Goal: Use online tool/utility: Use online tool/utility

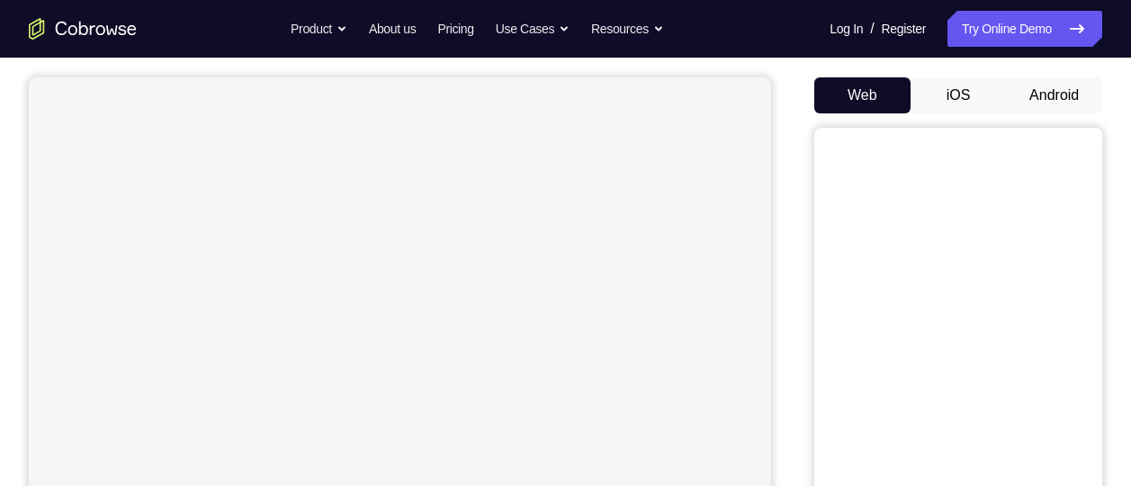
scroll to position [182, 0]
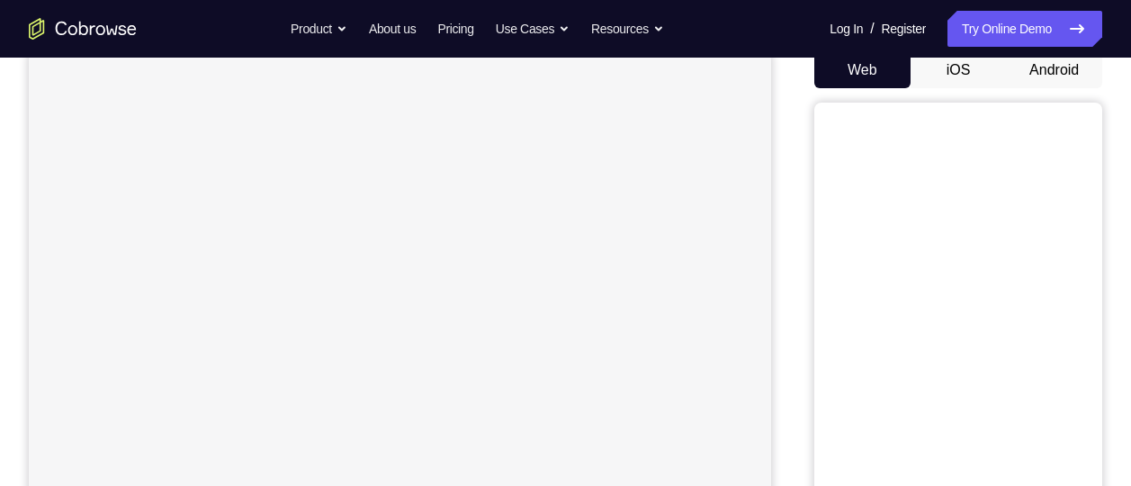
click at [1065, 67] on button "Android" at bounding box center [1054, 70] width 96 height 36
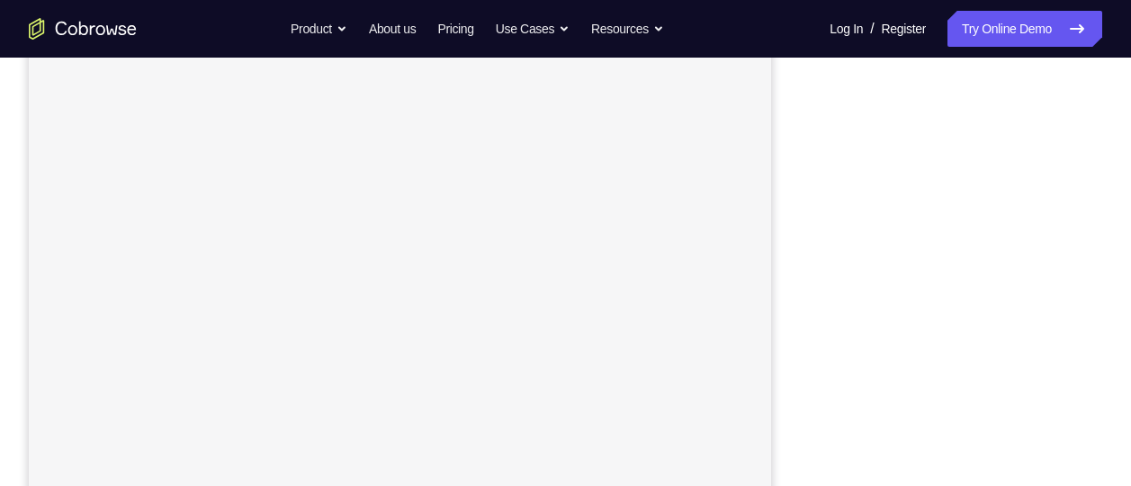
scroll to position [243, 0]
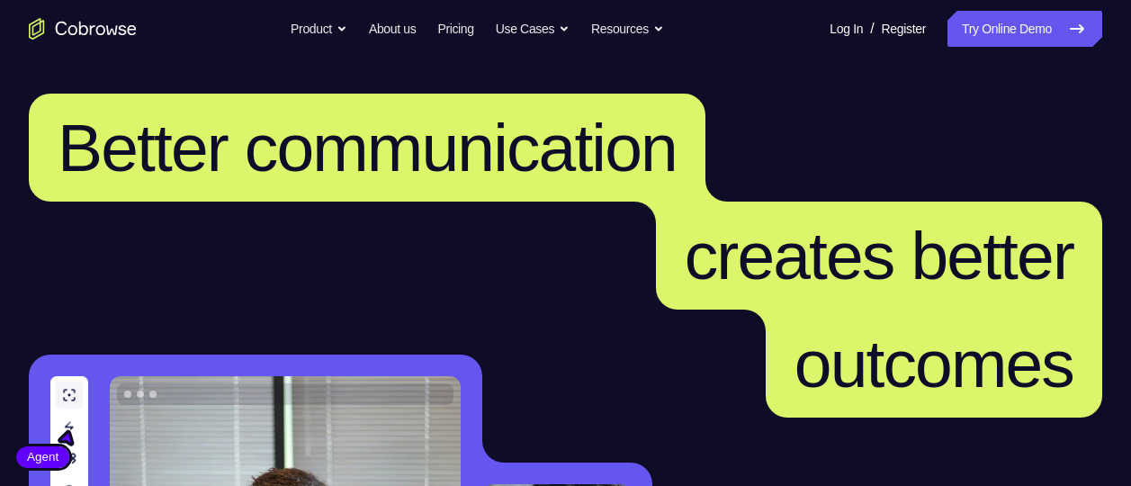
scroll to position [115, 0]
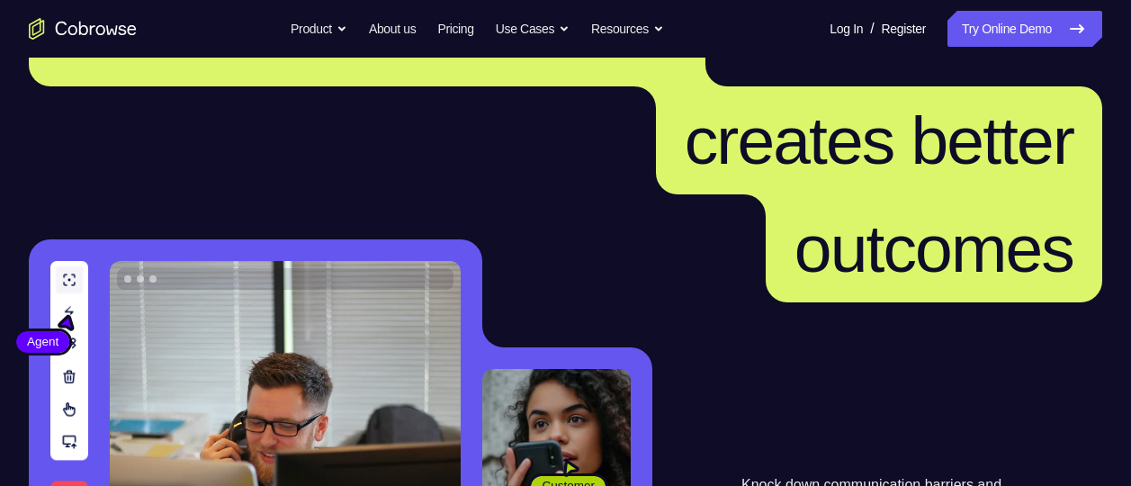
click at [986, 25] on link "Try Online Demo" at bounding box center [1024, 29] width 155 height 36
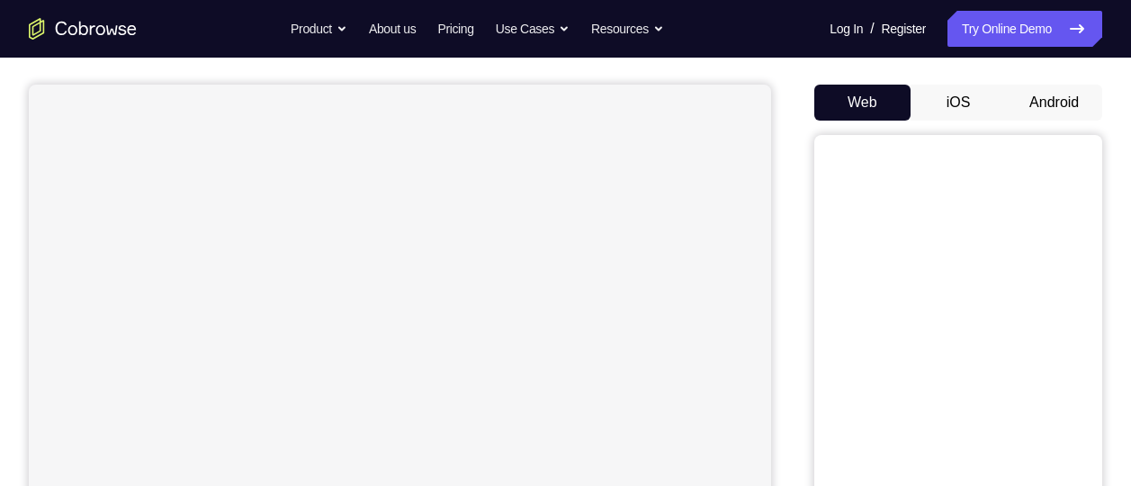
scroll to position [139, 0]
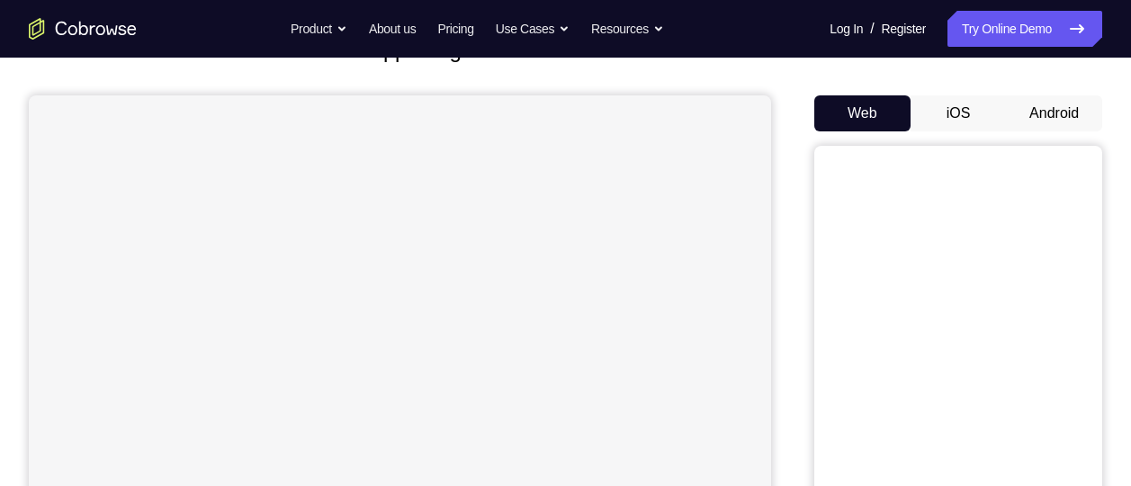
click at [1059, 115] on button "Android" at bounding box center [1054, 113] width 96 height 36
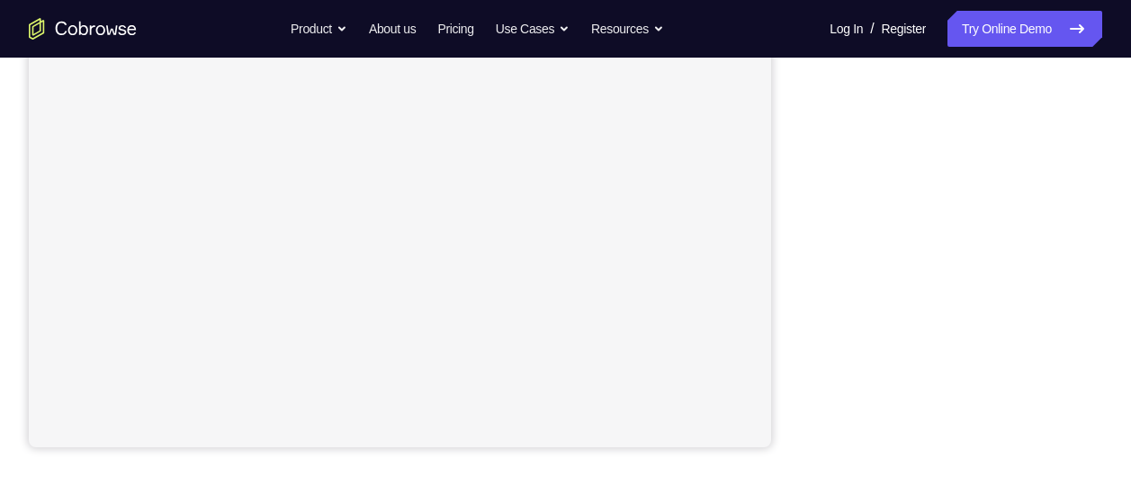
scroll to position [417, 0]
